Goal: Task Accomplishment & Management: Manage account settings

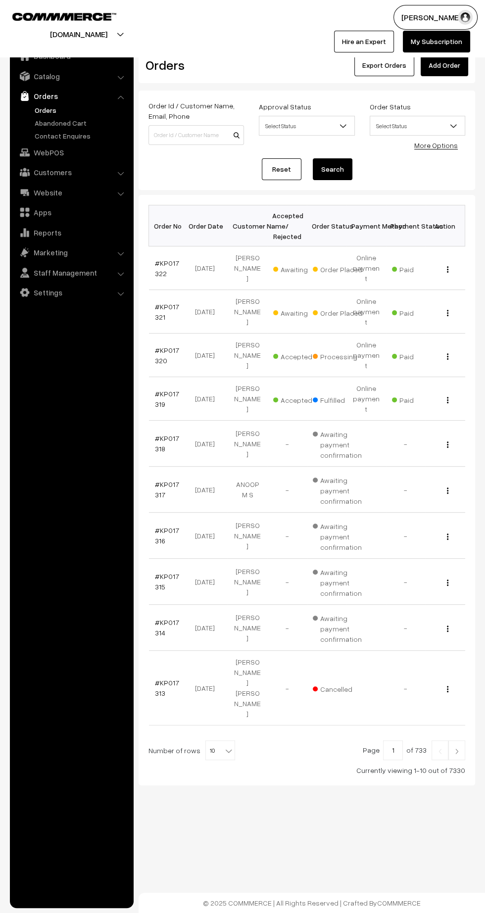
click at [161, 302] on link "#KP017321" at bounding box center [167, 311] width 24 height 19
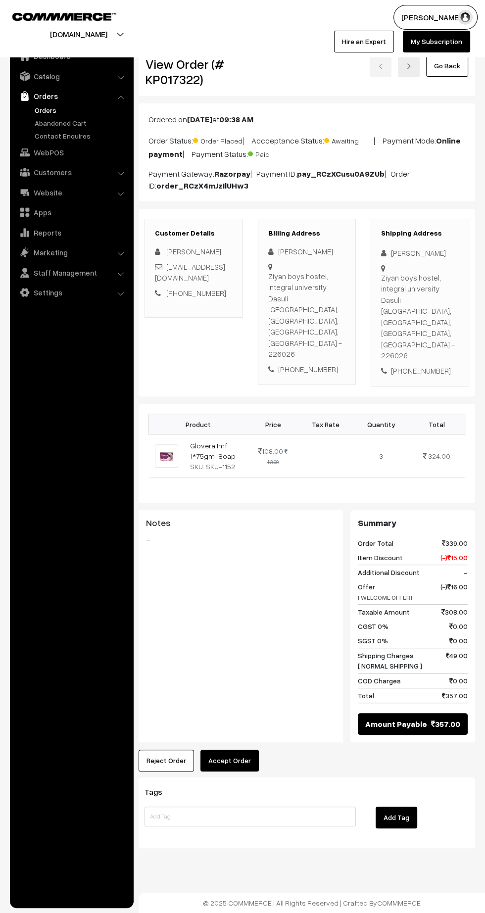
click at [246, 750] on button "Accept Order" at bounding box center [229, 761] width 58 height 22
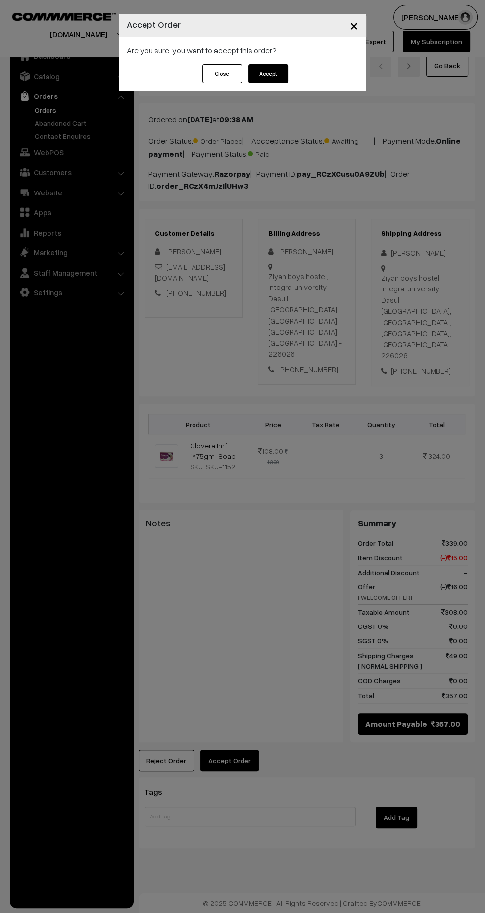
click at [267, 75] on button "Accept" at bounding box center [268, 73] width 40 height 19
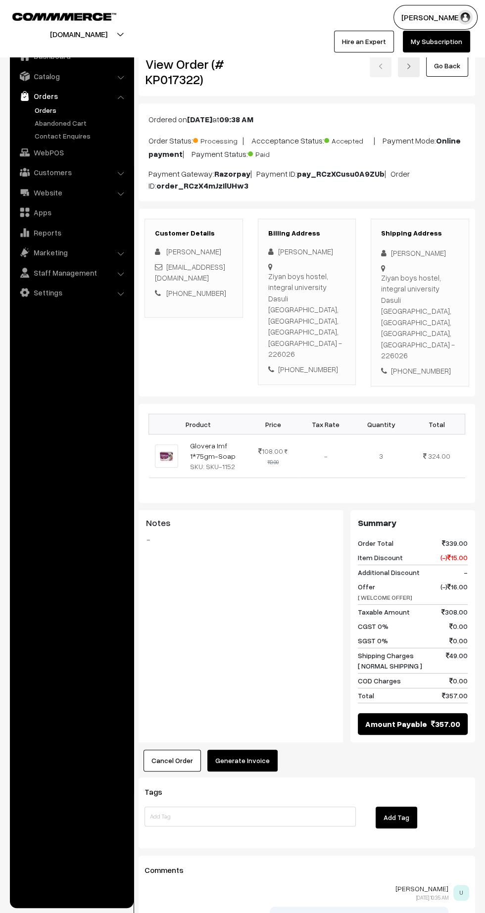
click at [256, 750] on button "Generate Invoice" at bounding box center [242, 761] width 70 height 22
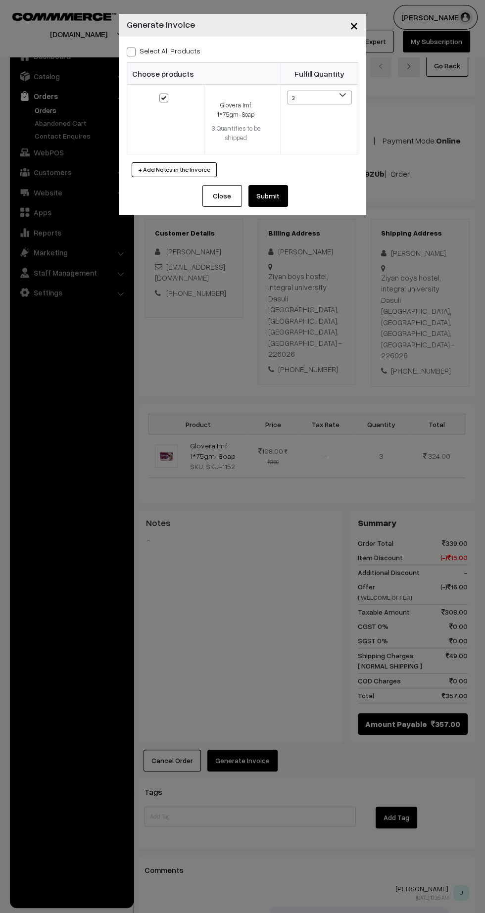
click at [284, 195] on button "Submit" at bounding box center [268, 196] width 40 height 22
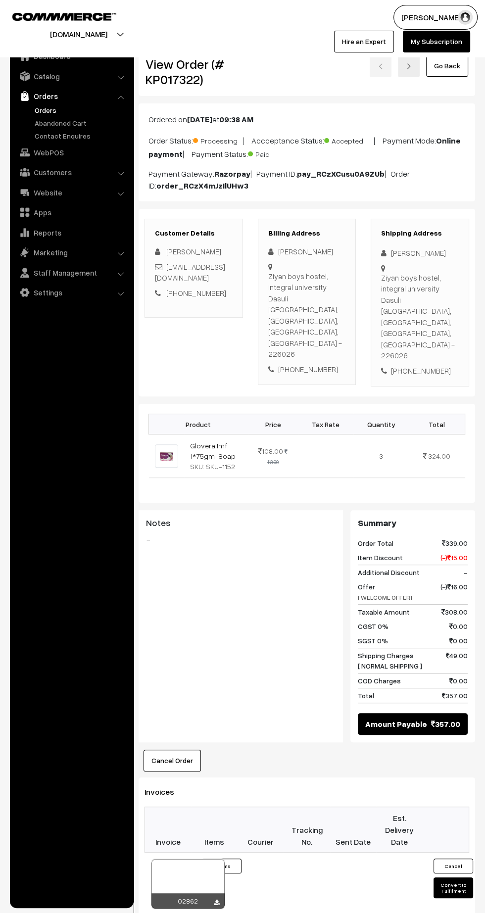
click at [216, 900] on icon at bounding box center [217, 903] width 6 height 6
